Goal: Task Accomplishment & Management: Manage account settings

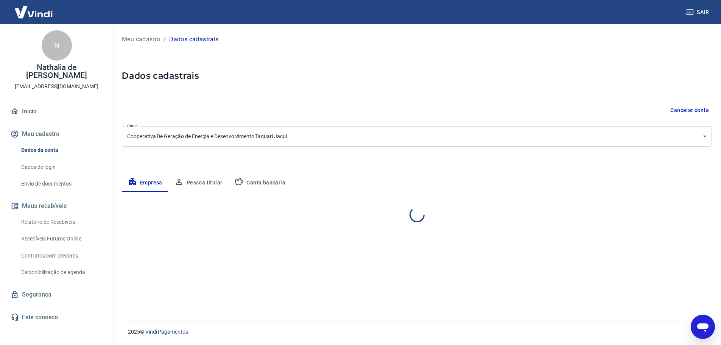
select select "RS"
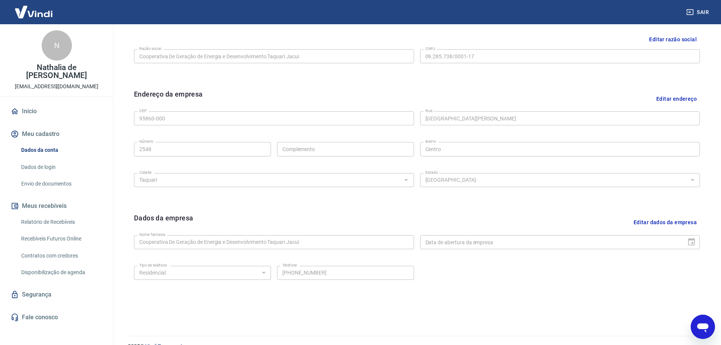
scroll to position [189, 0]
click at [667, 218] on button "Editar dados da empresa" at bounding box center [664, 219] width 69 height 19
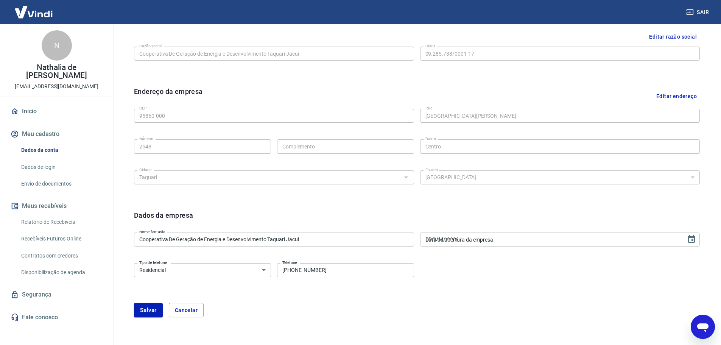
click at [518, 240] on input "DD/MM/YYYY" at bounding box center [550, 239] width 261 height 14
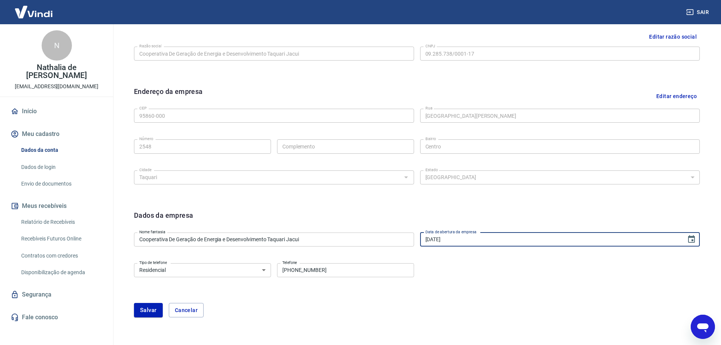
type input "17/10/1969"
click at [260, 269] on select "Residencial Comercial" at bounding box center [202, 270] width 137 height 14
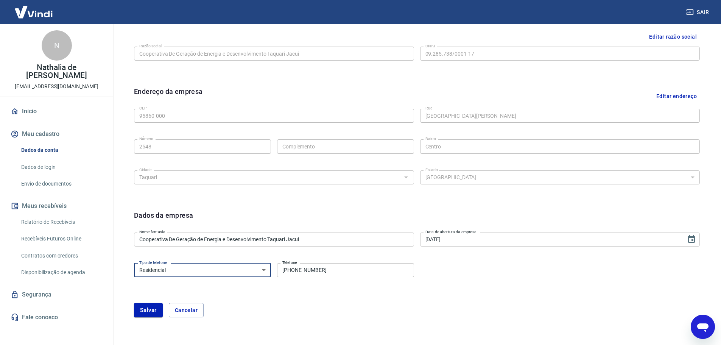
select select "business"
click at [134, 263] on select "Residencial Comercial" at bounding box center [202, 270] width 137 height 14
click at [335, 272] on input "(51) 3653-6649" at bounding box center [345, 270] width 137 height 14
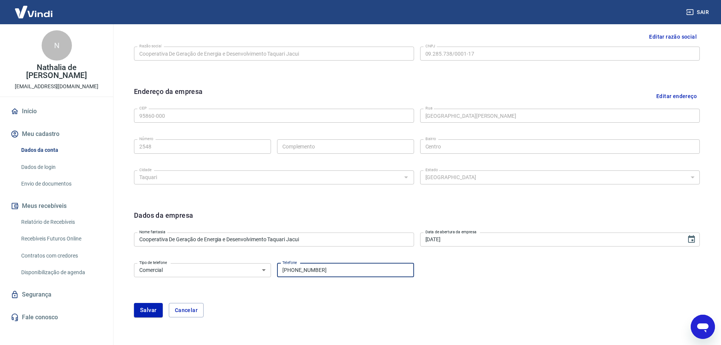
drag, startPoint x: 293, startPoint y: 271, endPoint x: 378, endPoint y: 270, distance: 84.8
click at [378, 270] on input "(51) 3653-6649" at bounding box center [345, 270] width 137 height 14
type input "(51) 2181-0988"
click at [141, 311] on button "Salvar" at bounding box center [148, 310] width 29 height 14
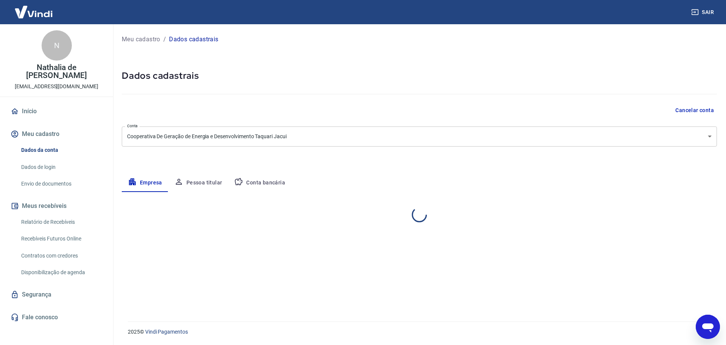
select select "RS"
select select "business"
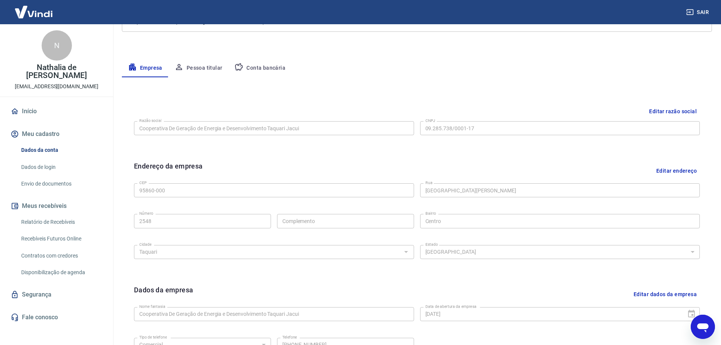
scroll to position [201, 0]
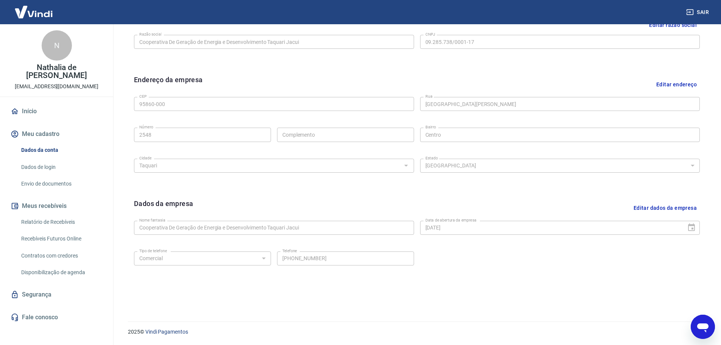
click at [37, 126] on button "Meu cadastro" at bounding box center [56, 134] width 95 height 17
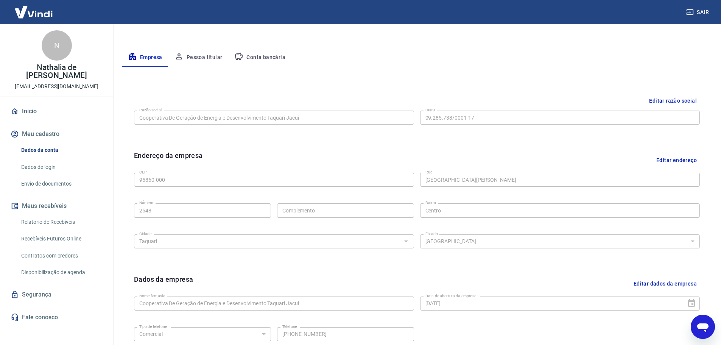
scroll to position [12, 0]
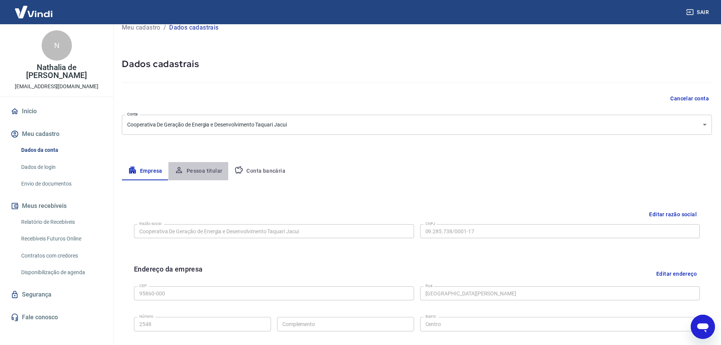
click at [208, 174] on button "Pessoa titular" at bounding box center [198, 171] width 60 height 18
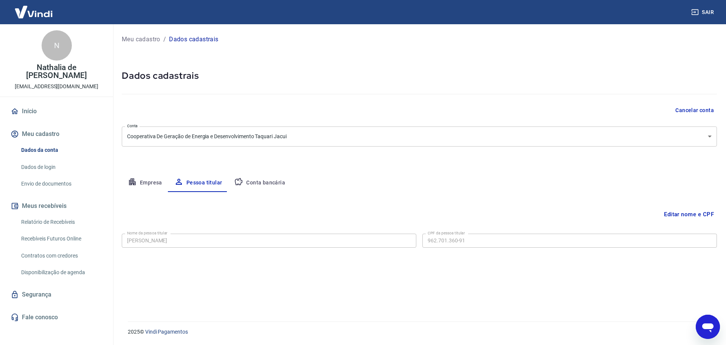
click at [267, 182] on button "Conta bancária" at bounding box center [259, 183] width 63 height 18
click at [46, 159] on link "Dados de login" at bounding box center [61, 167] width 86 height 16
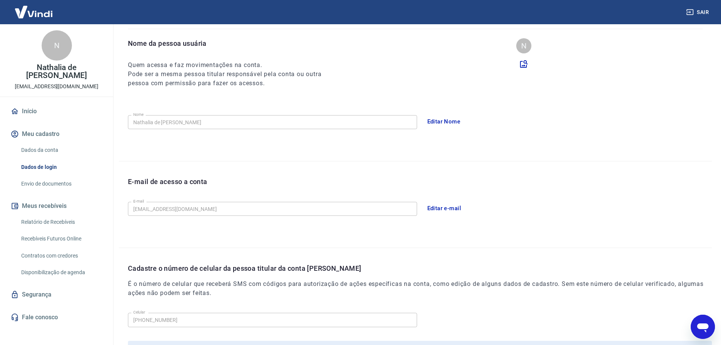
scroll to position [76, 0]
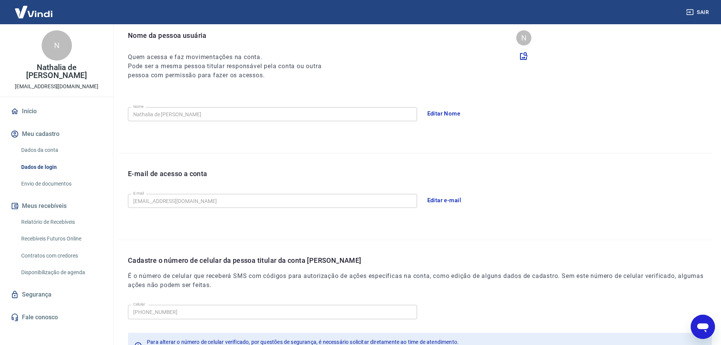
click at [458, 116] on button "Editar Nome" at bounding box center [444, 114] width 42 height 16
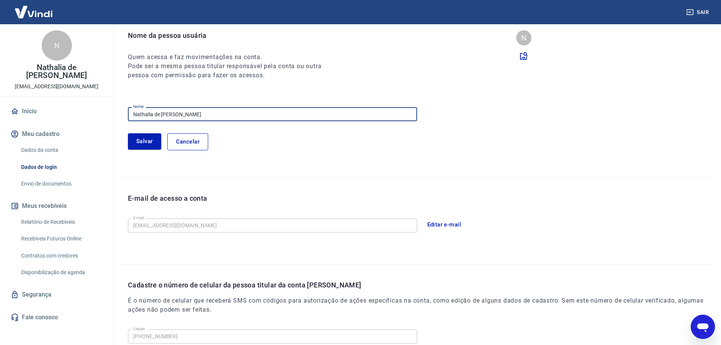
drag, startPoint x: 250, startPoint y: 118, endPoint x: 98, endPoint y: 120, distance: 151.4
click at [98, 120] on div "Sair N Nathalia de Freitas Dutra nathalia.dutra@certaja.com.br Início Meu cadas…" at bounding box center [360, 96] width 721 height 345
type input "[PERSON_NAME]"
click at [145, 141] on button "Salvar" at bounding box center [144, 141] width 33 height 16
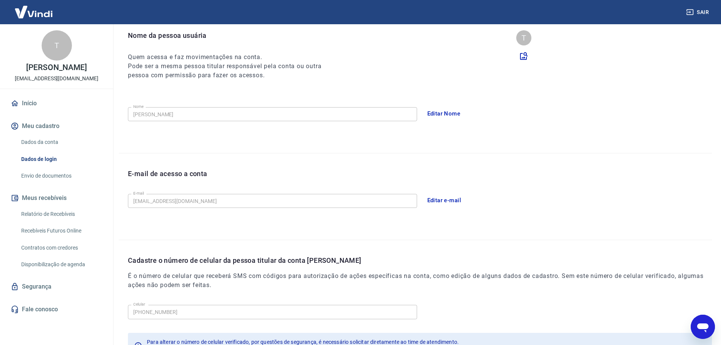
click at [453, 201] on button "Editar e-mail" at bounding box center [444, 200] width 42 height 16
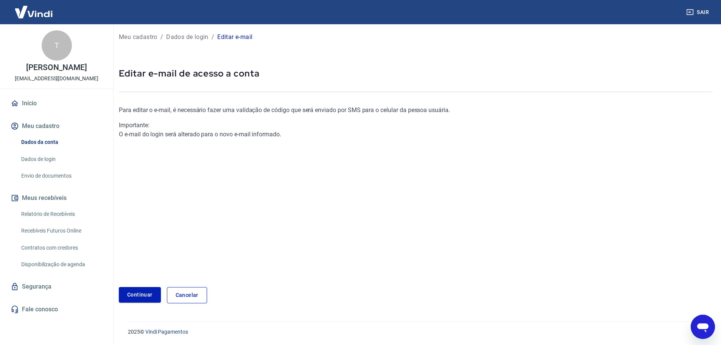
scroll to position [2, 0]
click at [128, 294] on link "Continuar" at bounding box center [140, 295] width 42 height 16
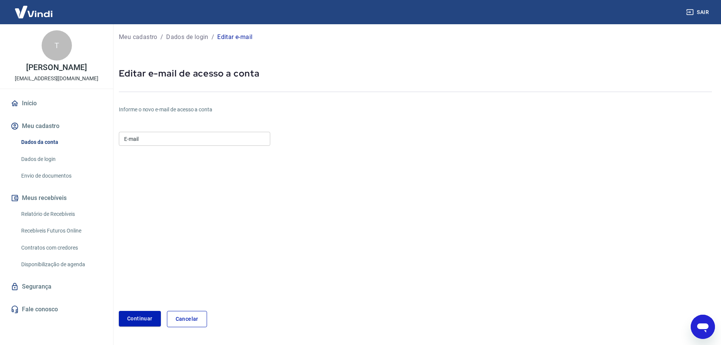
click at [167, 140] on input "E-mail" at bounding box center [194, 139] width 151 height 14
type input "tiago.oliveira@certajaagro.com.br"
click at [142, 318] on button "Continuar" at bounding box center [140, 319] width 42 height 16
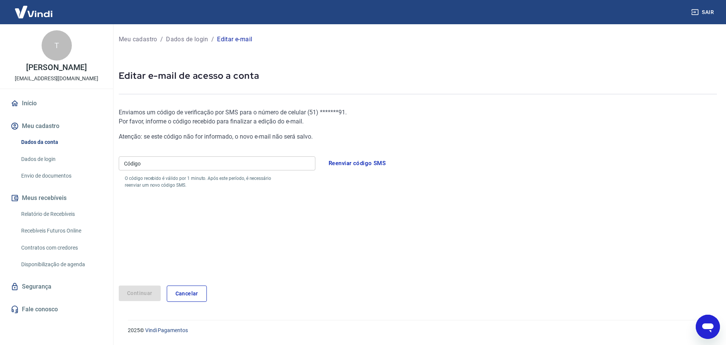
click at [221, 162] on input "Código" at bounding box center [217, 163] width 197 height 14
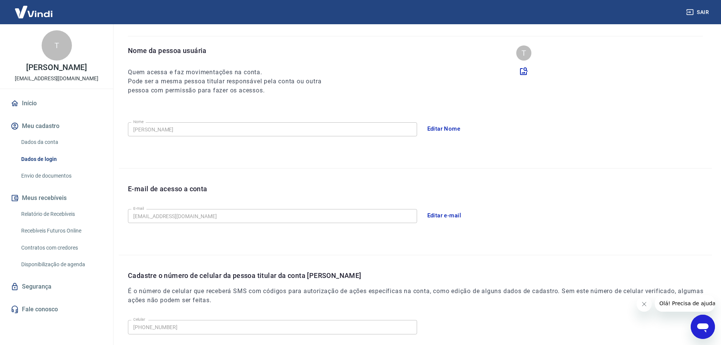
scroll to position [140, 0]
